Goal: Check status: Check status

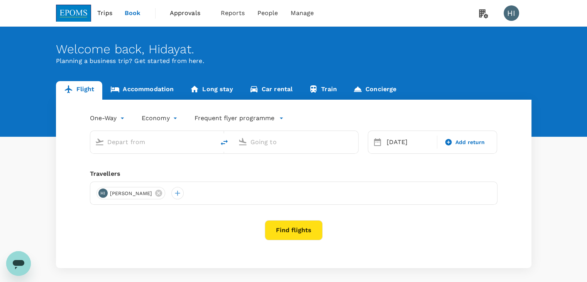
type input "business"
type input "Kuala Lumpur Intl ([GEOGRAPHIC_DATA])"
type input "London Heathrow (LHR)"
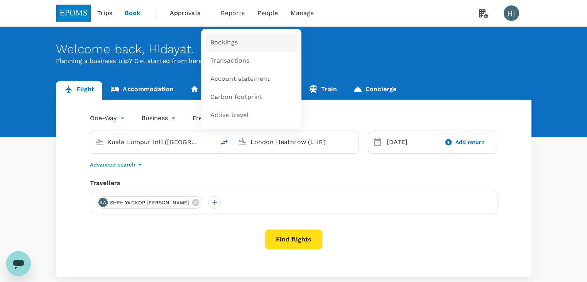
click at [225, 48] on link "Bookings" at bounding box center [251, 43] width 91 height 18
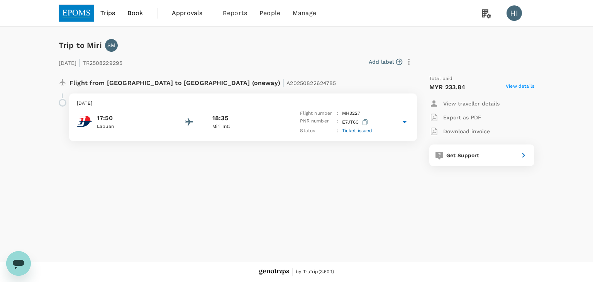
click at [406, 121] on icon at bounding box center [404, 121] width 9 height 9
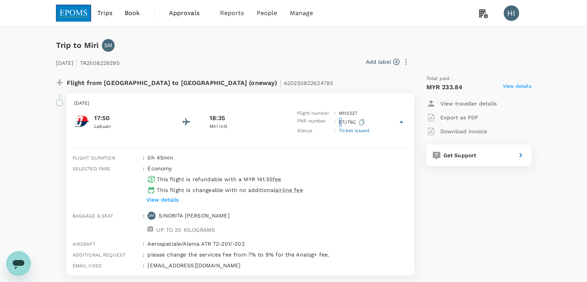
click at [341, 122] on p "E7JT6C" at bounding box center [352, 122] width 27 height 10
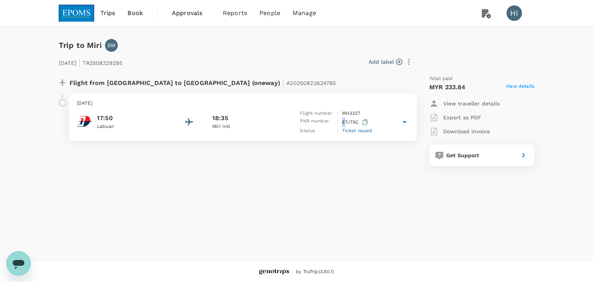
click at [363, 122] on icon "button" at bounding box center [364, 122] width 5 height 6
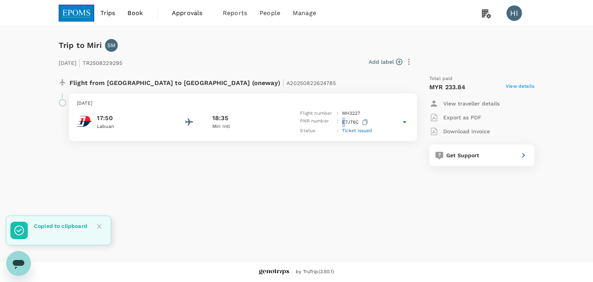
click at [403, 121] on icon at bounding box center [404, 121] width 9 height 9
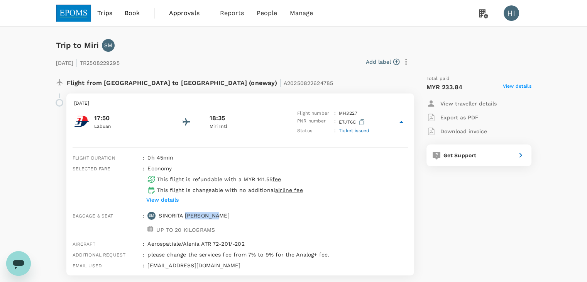
copy p "[PERSON_NAME]"
drag, startPoint x: 223, startPoint y: 213, endPoint x: 191, endPoint y: 213, distance: 32.0
click at [188, 215] on div "Baggage & seat : SM SINORITA MUJAN NGAU UP TO 20 KILOGRAMS" at bounding box center [238, 222] width 338 height 28
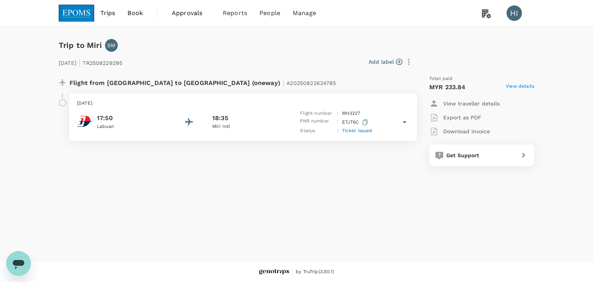
click at [406, 122] on icon at bounding box center [404, 121] width 9 height 9
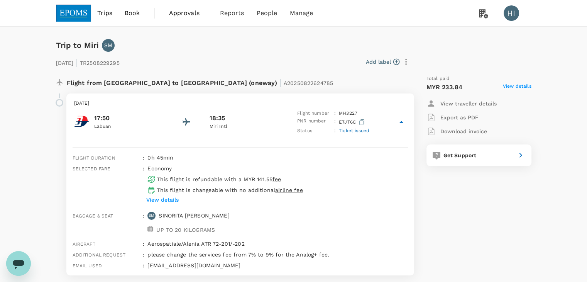
click at [438, 73] on div "Total paid MYR 233.84 View details View traveller details Export as PDF Downloa…" at bounding box center [471, 175] width 120 height 213
